Goal: Complete application form

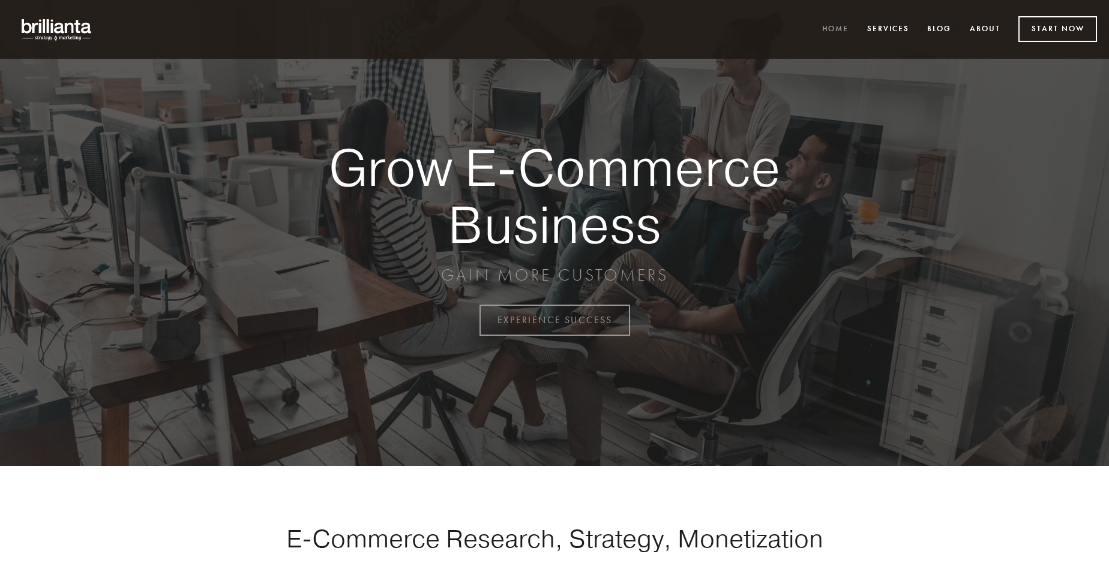
scroll to position [3145, 0]
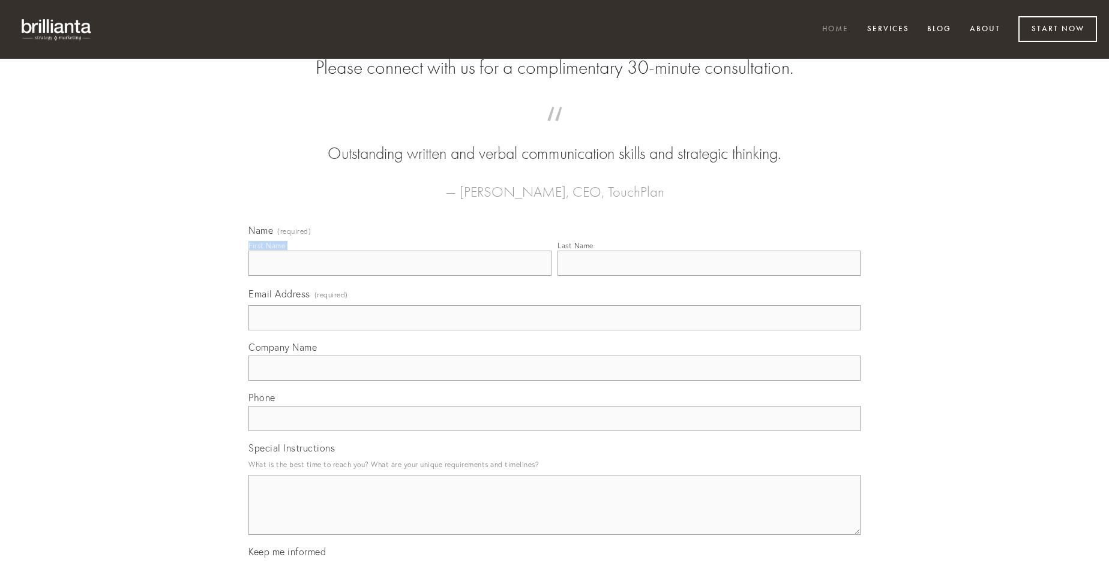
type input "[PERSON_NAME]"
click at [709, 276] on input "Last Name" at bounding box center [708, 263] width 303 height 25
type input "[PERSON_NAME]"
click at [554, 331] on input "Email Address (required)" at bounding box center [554, 317] width 612 height 25
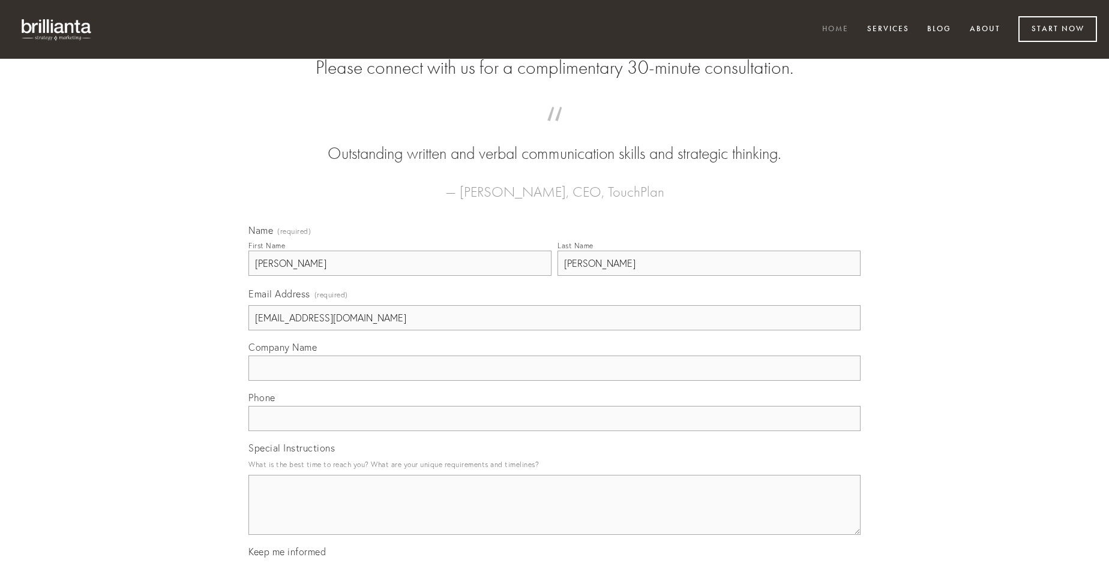
type input "[EMAIL_ADDRESS][DOMAIN_NAME]"
click at [554, 381] on input "Company Name" at bounding box center [554, 368] width 612 height 25
type input "audentia"
click at [554, 431] on input "text" at bounding box center [554, 418] width 612 height 25
click at [554, 516] on textarea "Special Instructions" at bounding box center [554, 505] width 612 height 60
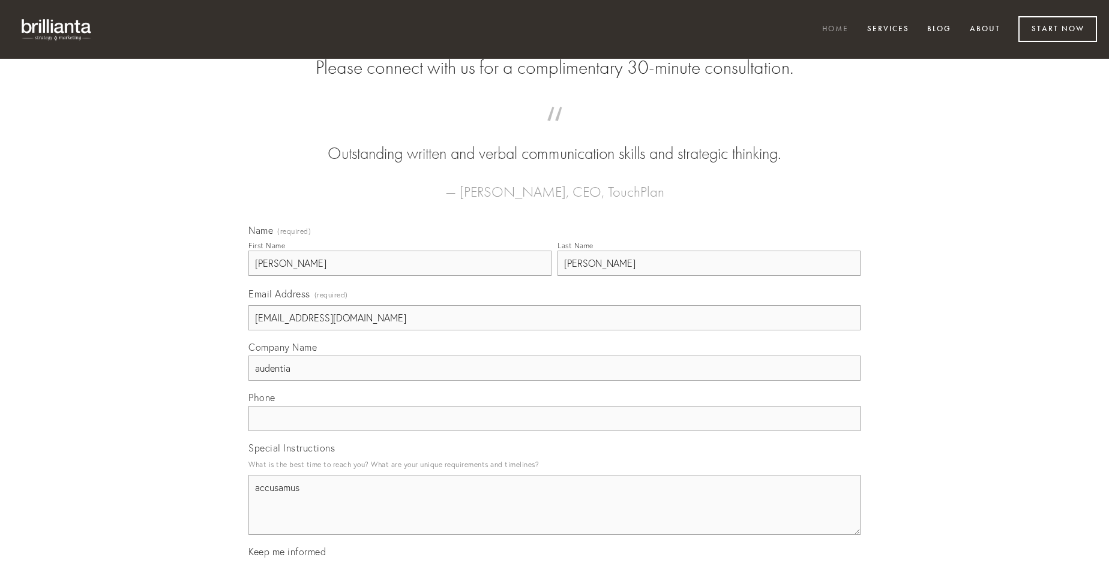
type textarea "accusamus"
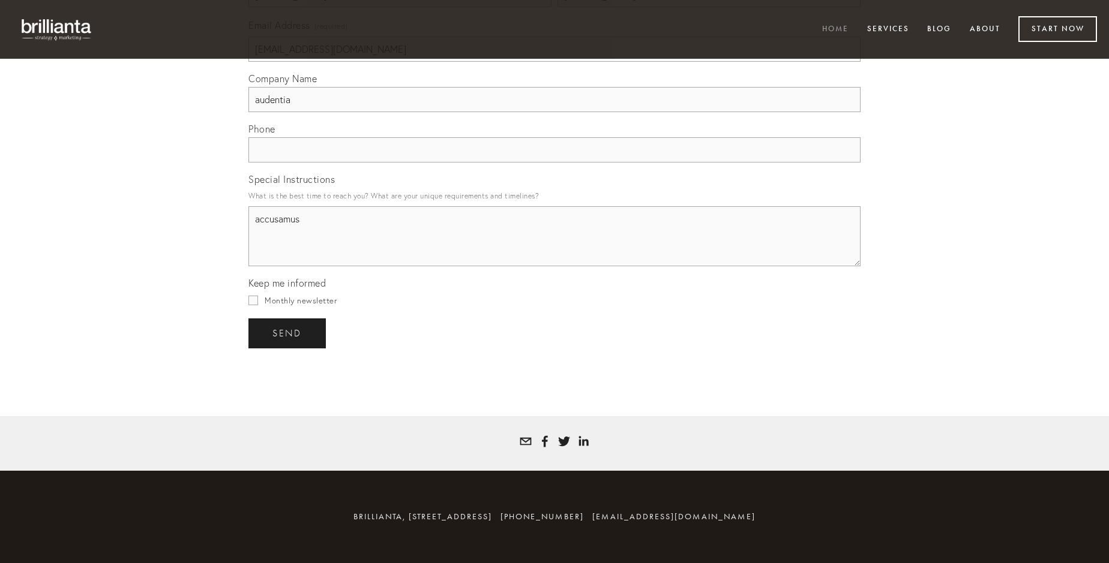
click at [288, 333] on span "send" at bounding box center [286, 333] width 29 height 11
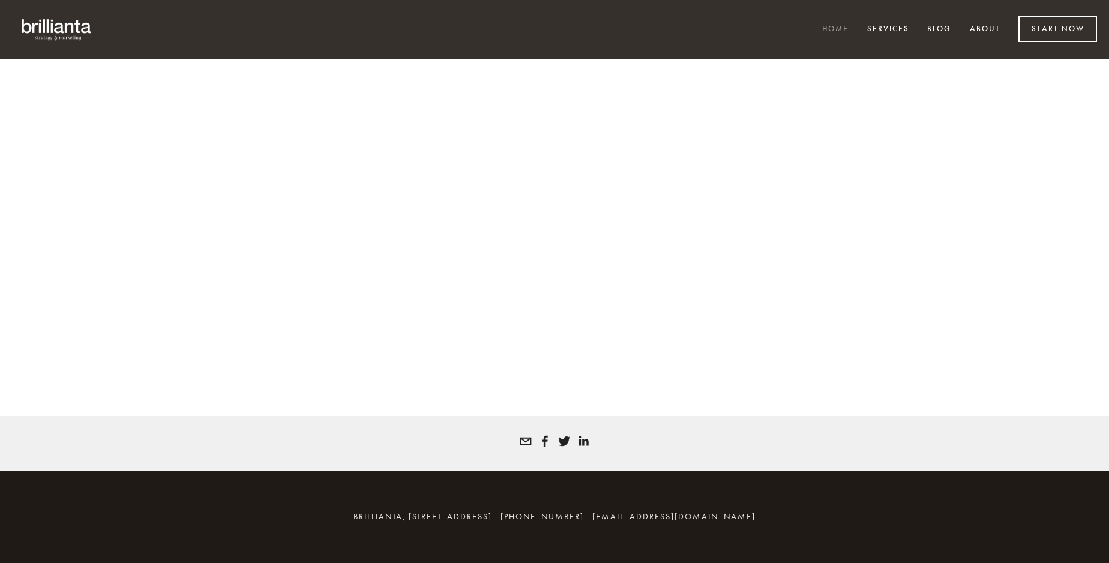
scroll to position [3129, 0]
